Goal: Navigation & Orientation: Find specific page/section

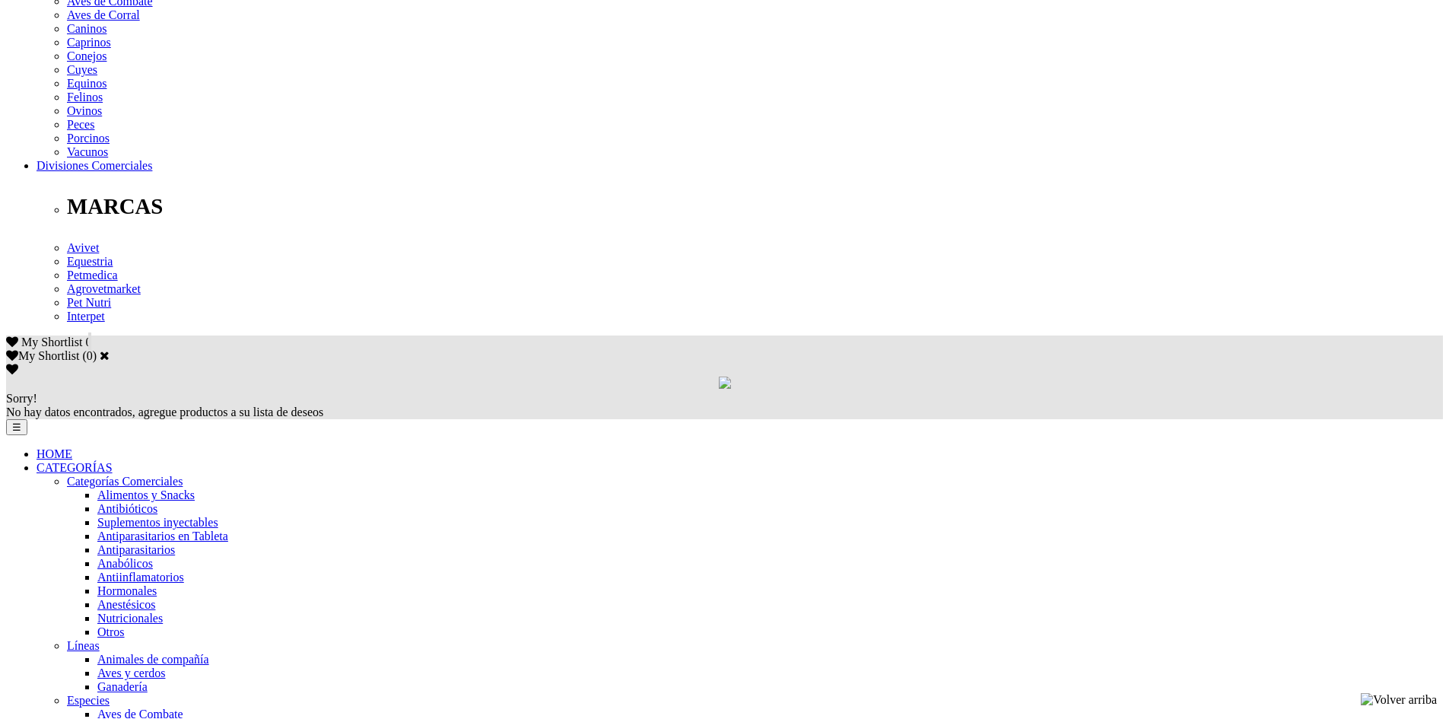
scroll to position [761, 0]
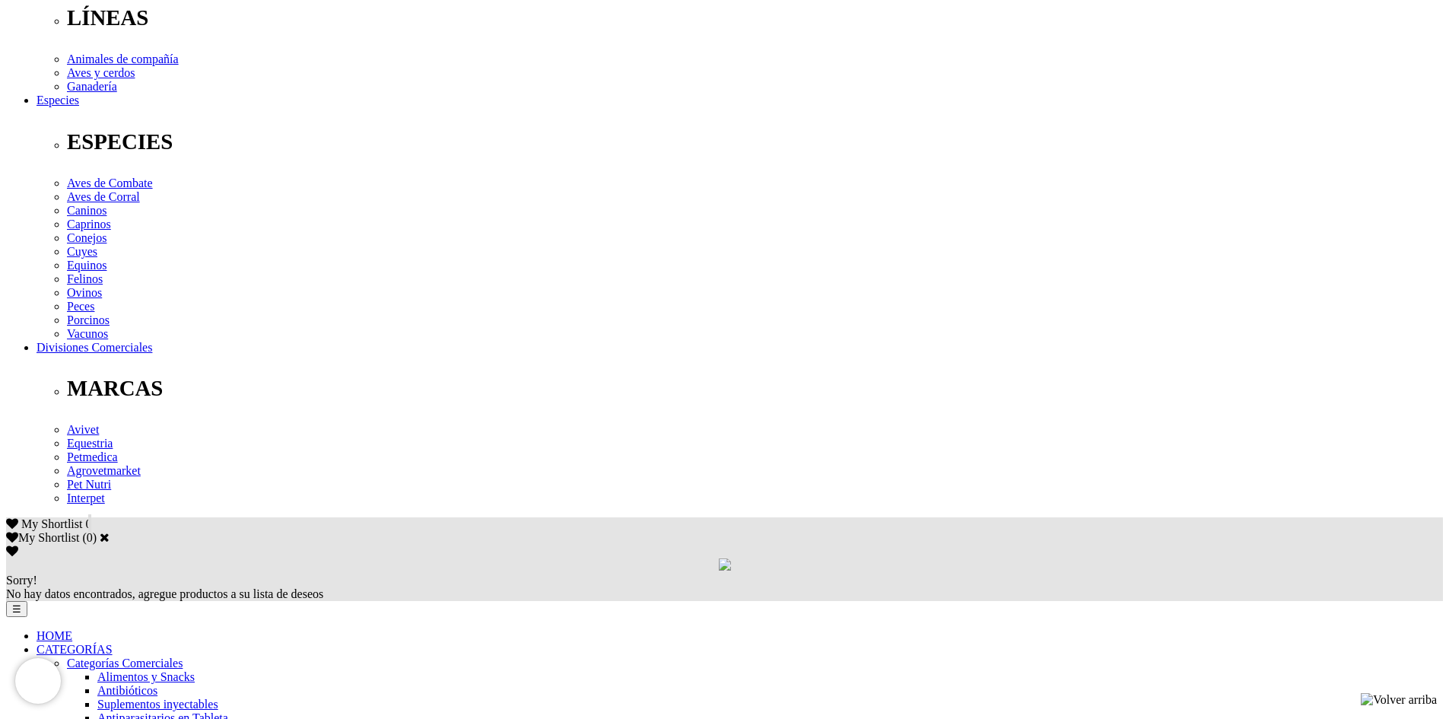
scroll to position [533, 0]
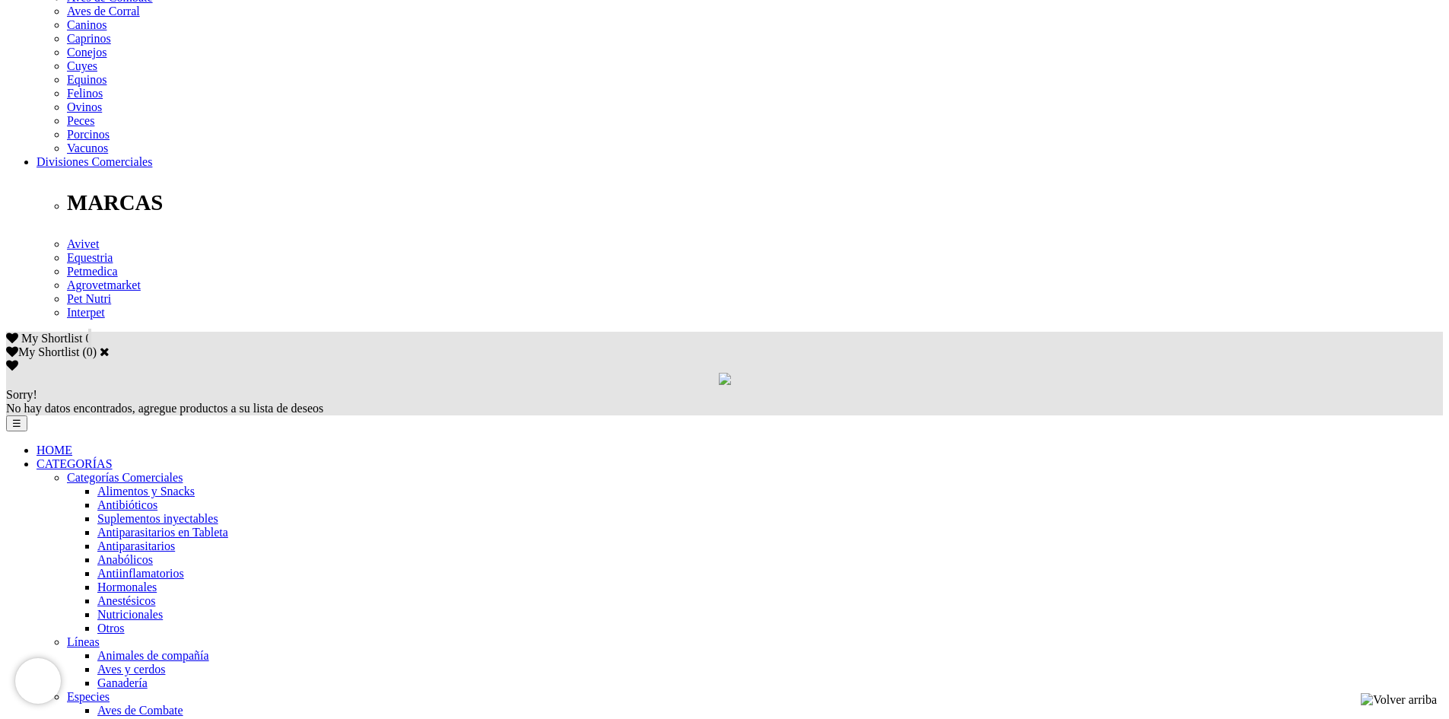
scroll to position [685, 0]
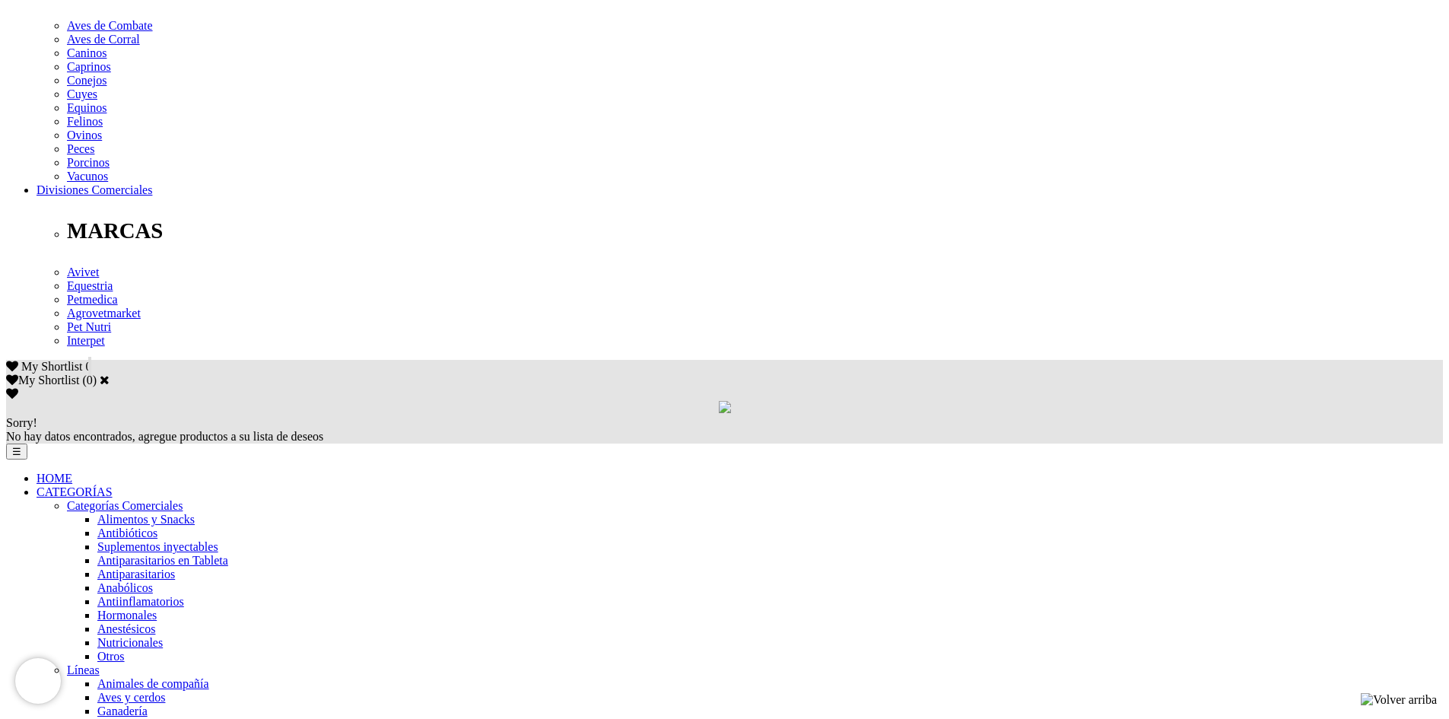
scroll to position [685, 0]
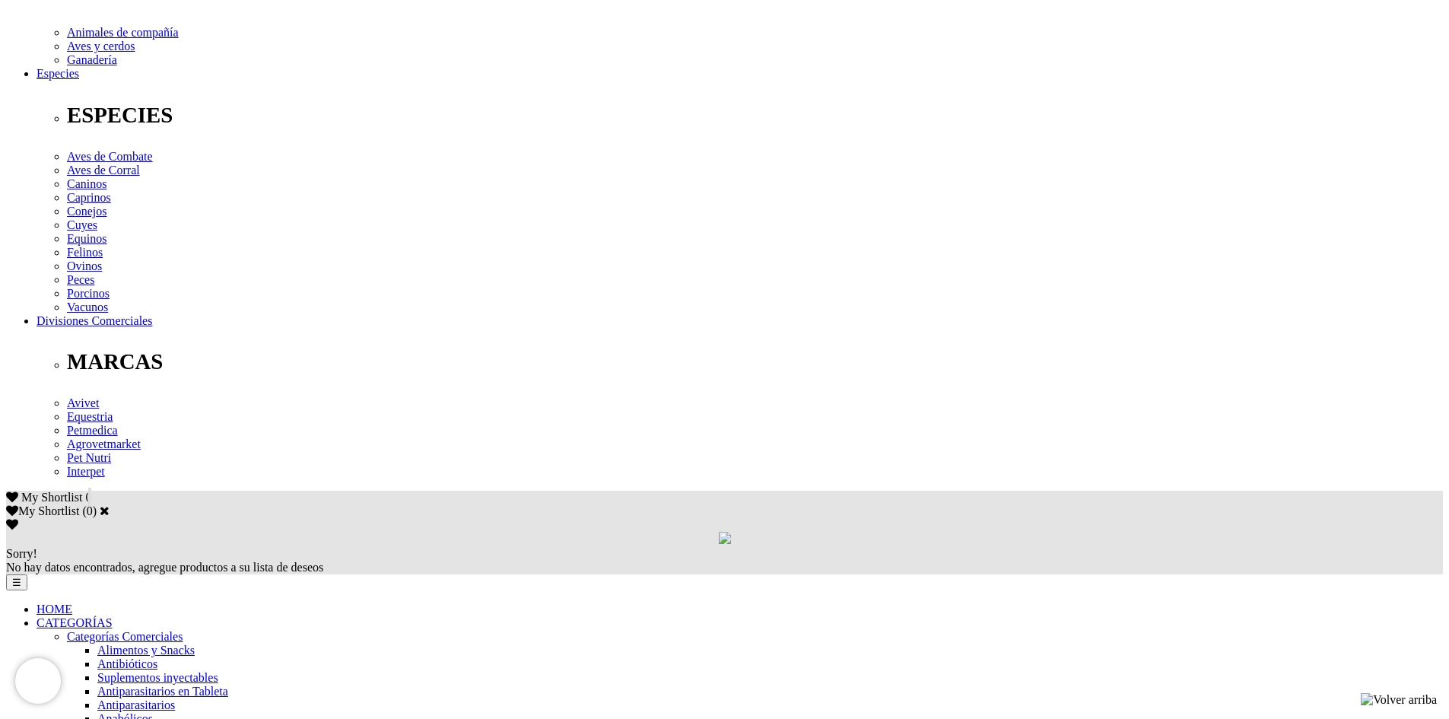
scroll to position [533, 0]
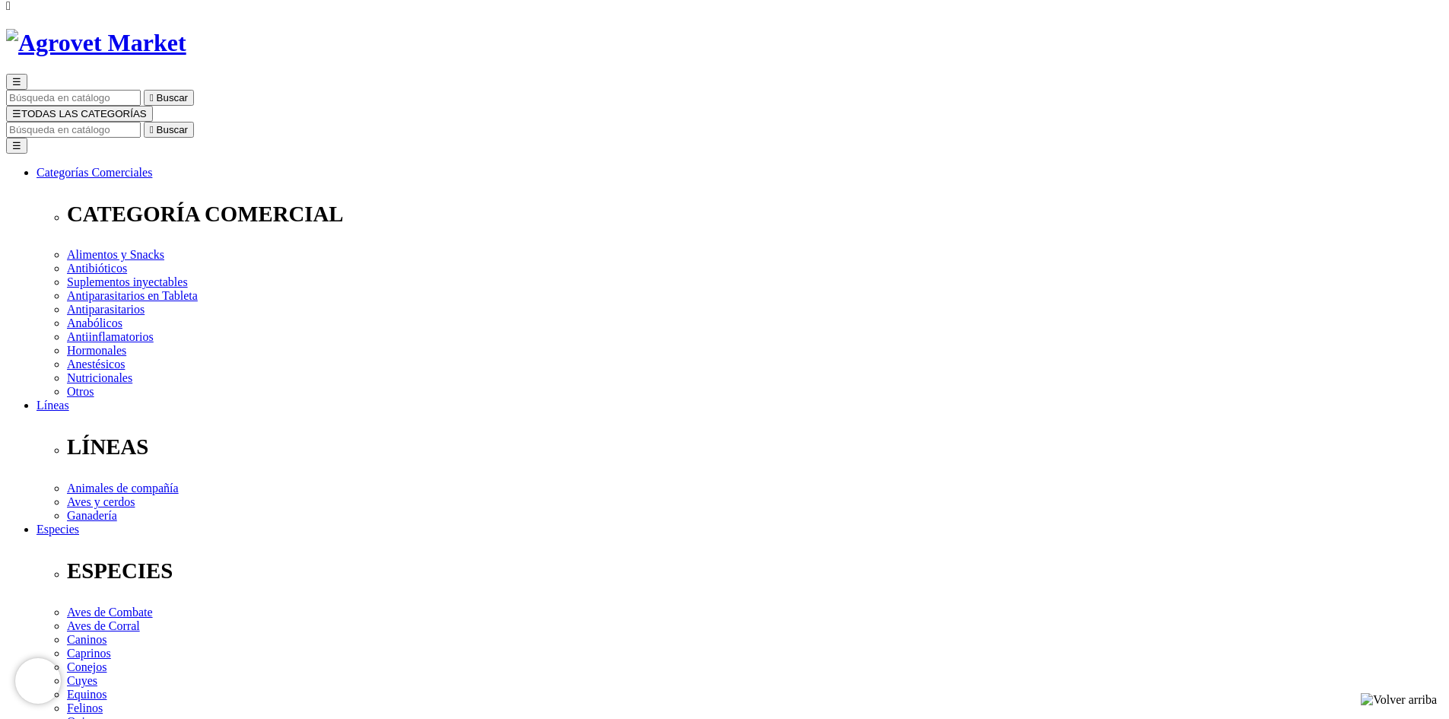
scroll to position [247, 0]
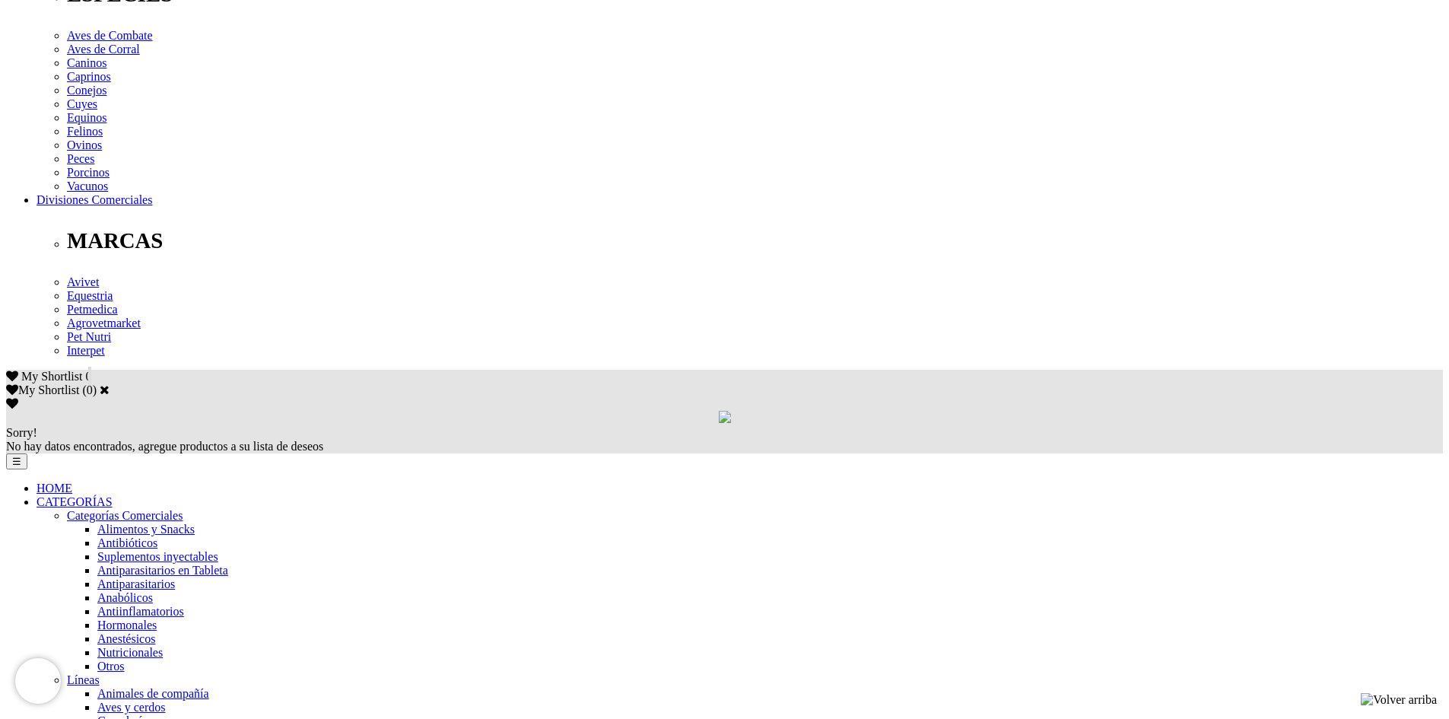
scroll to position [685, 0]
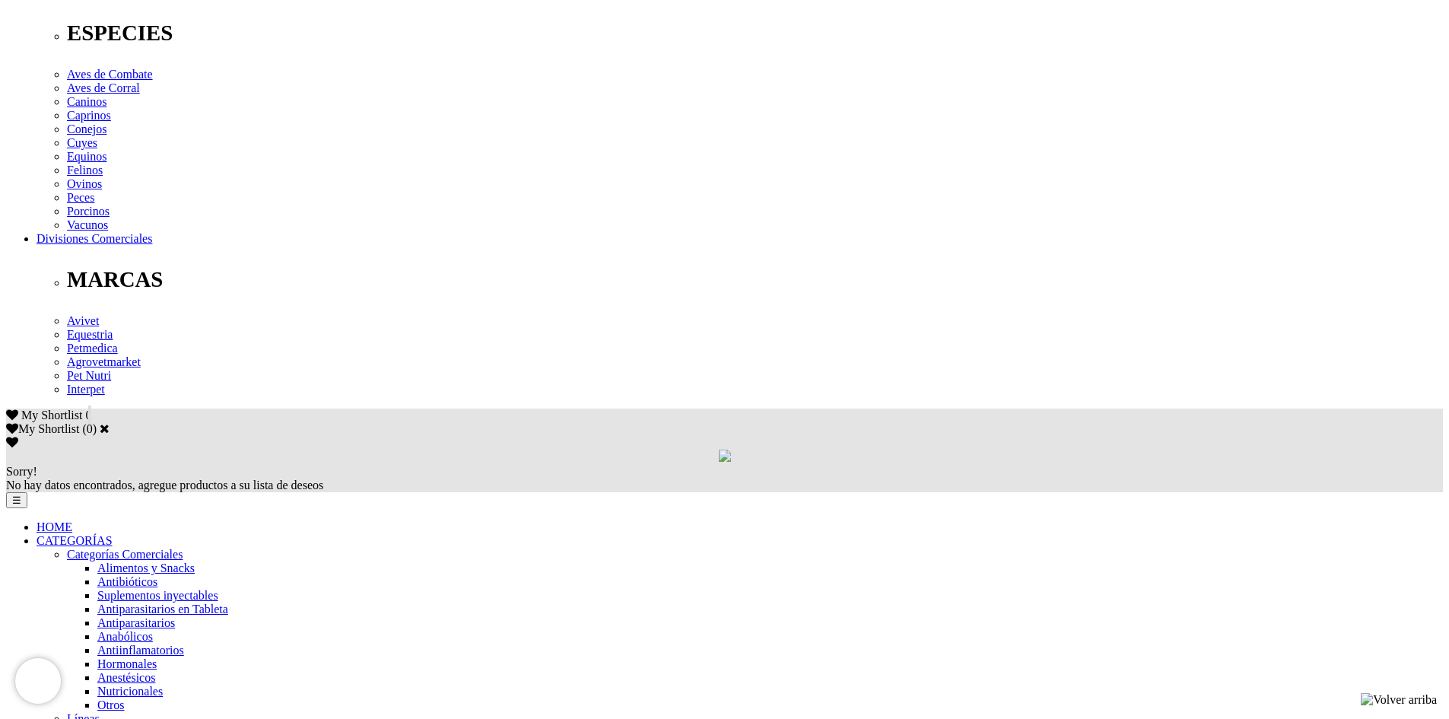
scroll to position [609, 0]
